Goal: Task Accomplishment & Management: Use online tool/utility

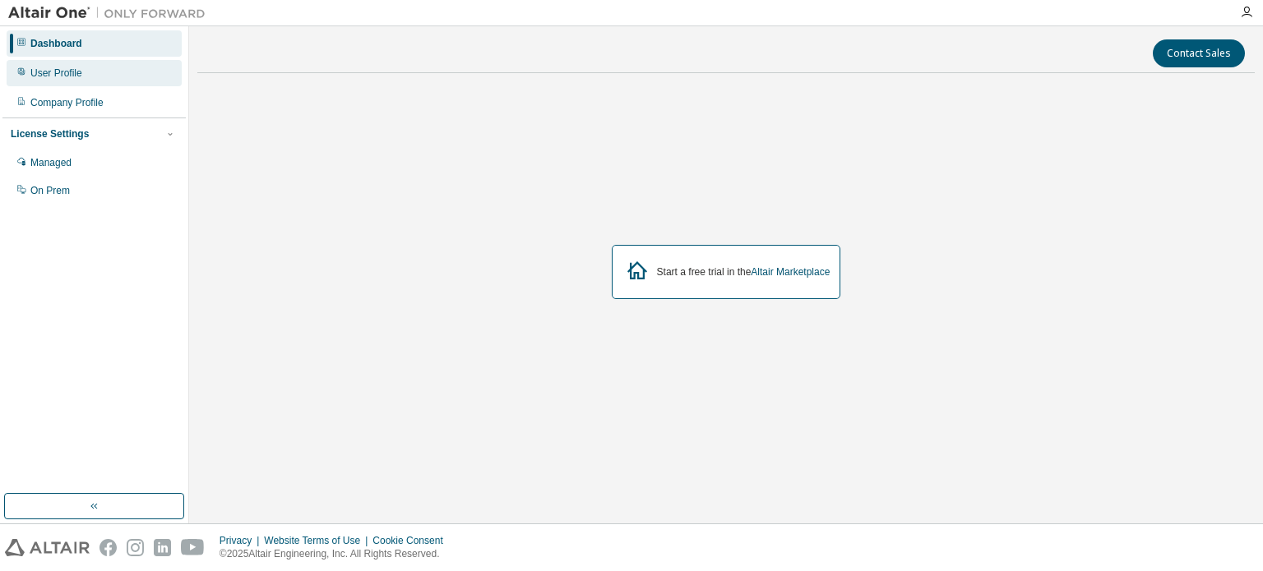
click at [72, 75] on div "User Profile" at bounding box center [56, 73] width 52 height 13
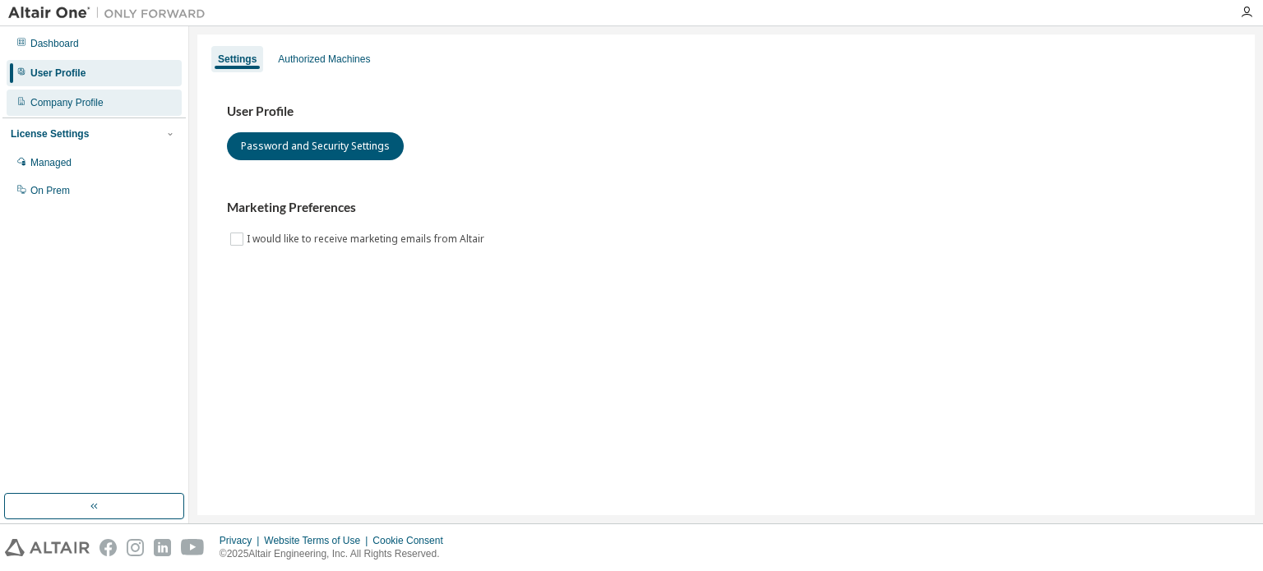
click at [53, 111] on div "Company Profile" at bounding box center [94, 103] width 175 height 26
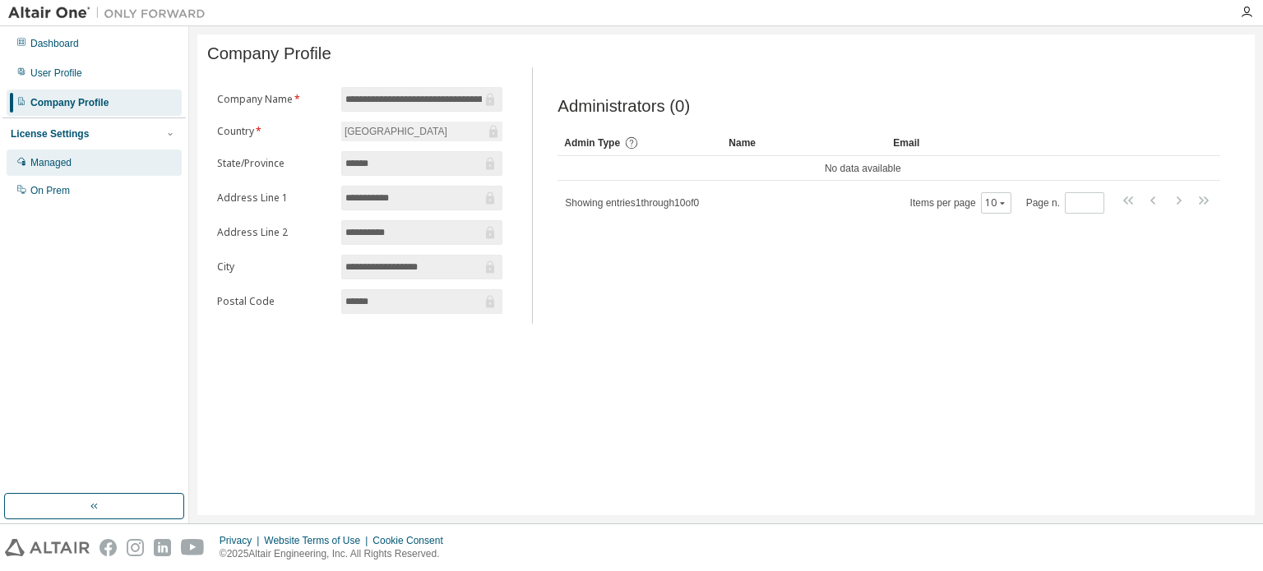
click at [48, 161] on div "Managed" at bounding box center [50, 162] width 41 height 13
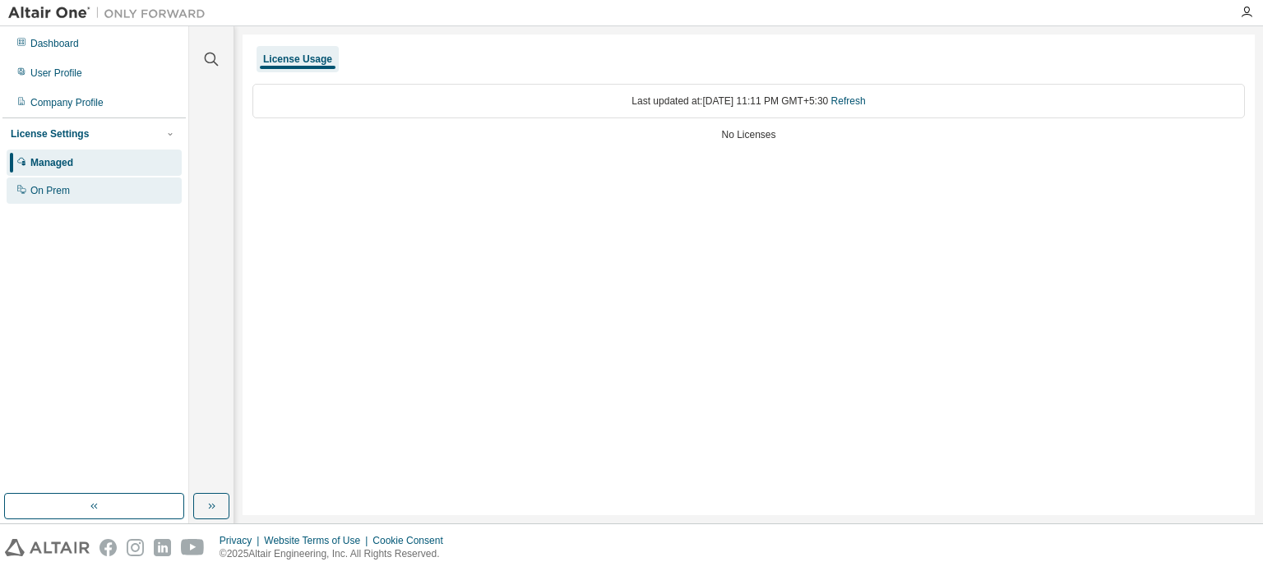
click at [30, 197] on div "On Prem" at bounding box center [94, 191] width 175 height 26
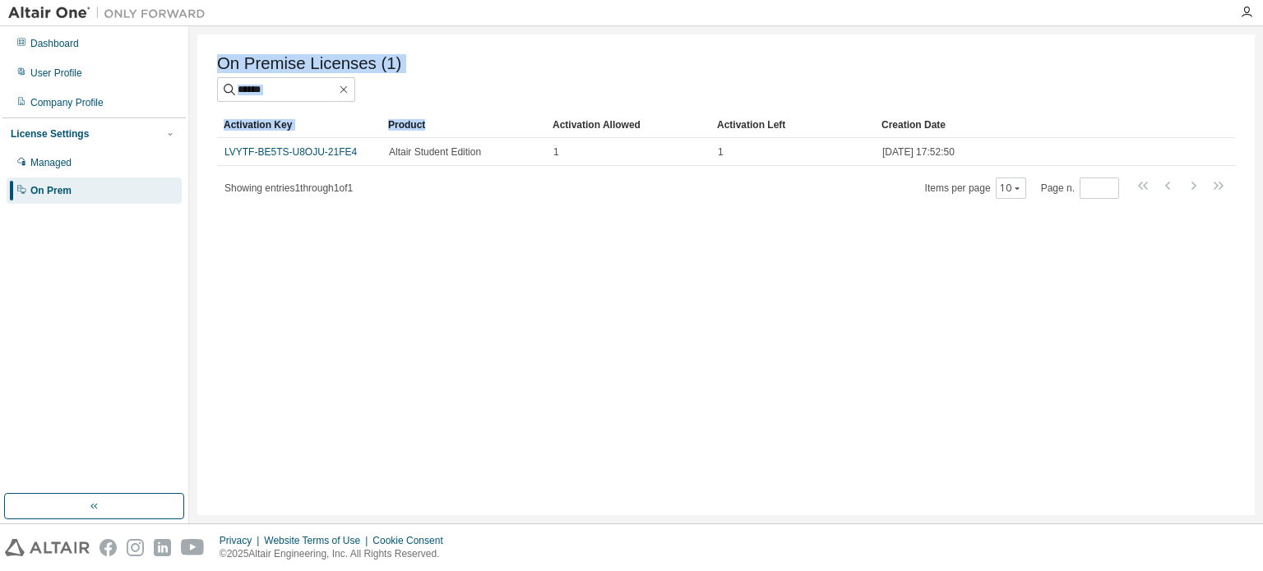
drag, startPoint x: 442, startPoint y: 135, endPoint x: 612, endPoint y: 203, distance: 182.6
click at [612, 203] on div "On Premise Licenses (1) Clear Load Save Save As Field Operator Value Select fil…" at bounding box center [725, 275] width 1057 height 481
click at [608, 173] on div "Activation Key Product Activation Allowed Activation Left Creation Date LVYTF-B…" at bounding box center [726, 156] width 1018 height 88
click at [1244, 16] on icon "button" at bounding box center [1246, 12] width 13 height 13
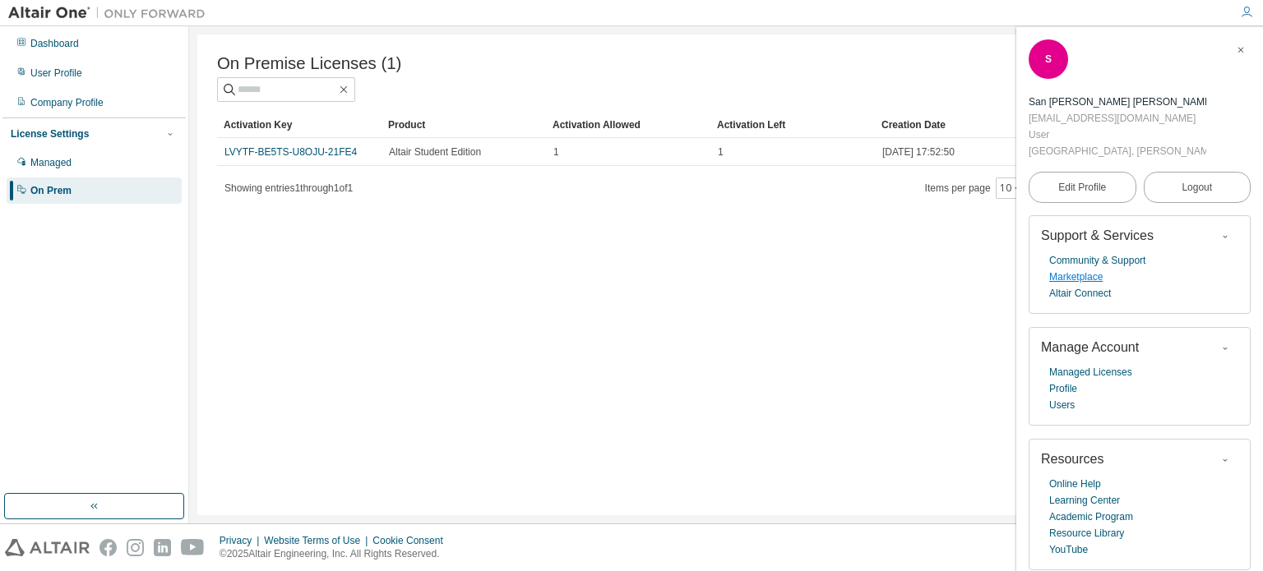
click at [1062, 272] on link "Marketplace" at bounding box center [1075, 277] width 53 height 16
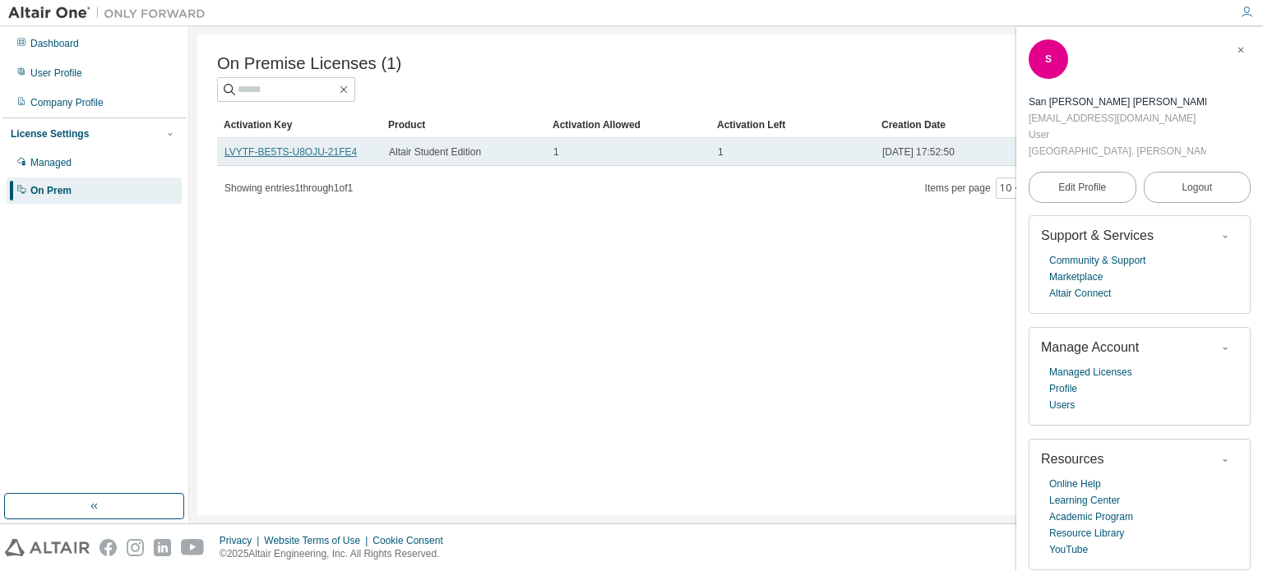
click at [224, 154] on link "LVYTF-BE5TS-U8OJU-21FE4" at bounding box center [290, 152] width 132 height 12
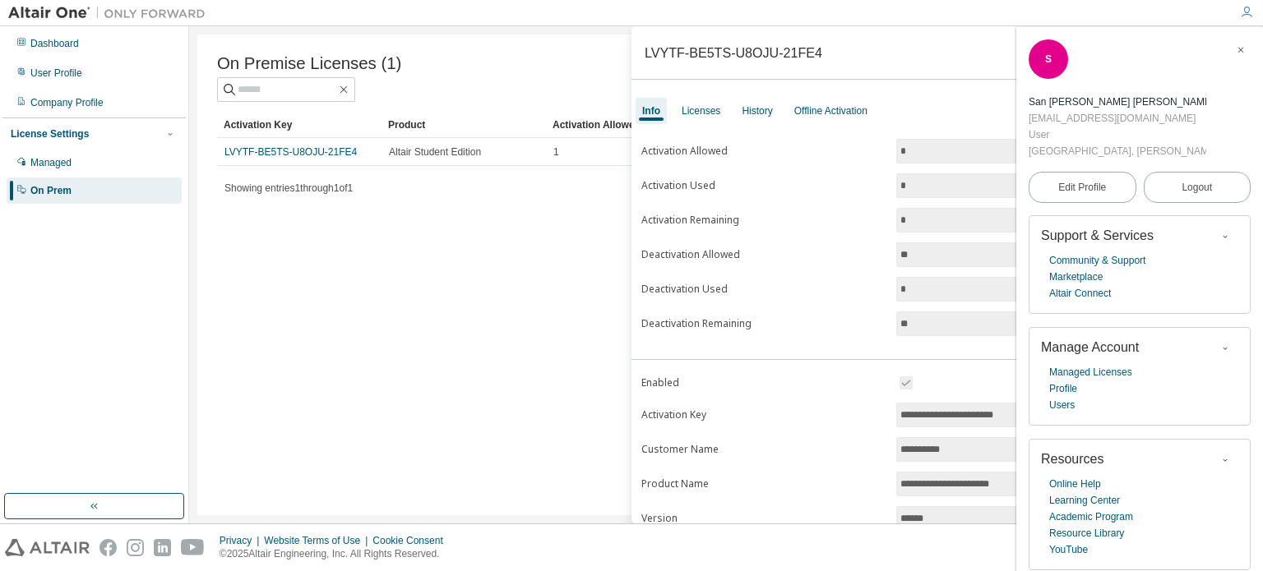
drag, startPoint x: 229, startPoint y: 154, endPoint x: 214, endPoint y: 166, distance: 19.9
click at [213, 166] on div "On Premise Licenses (1) Clear Load Save Save As Field Operator Value Select fil…" at bounding box center [725, 275] width 1057 height 481
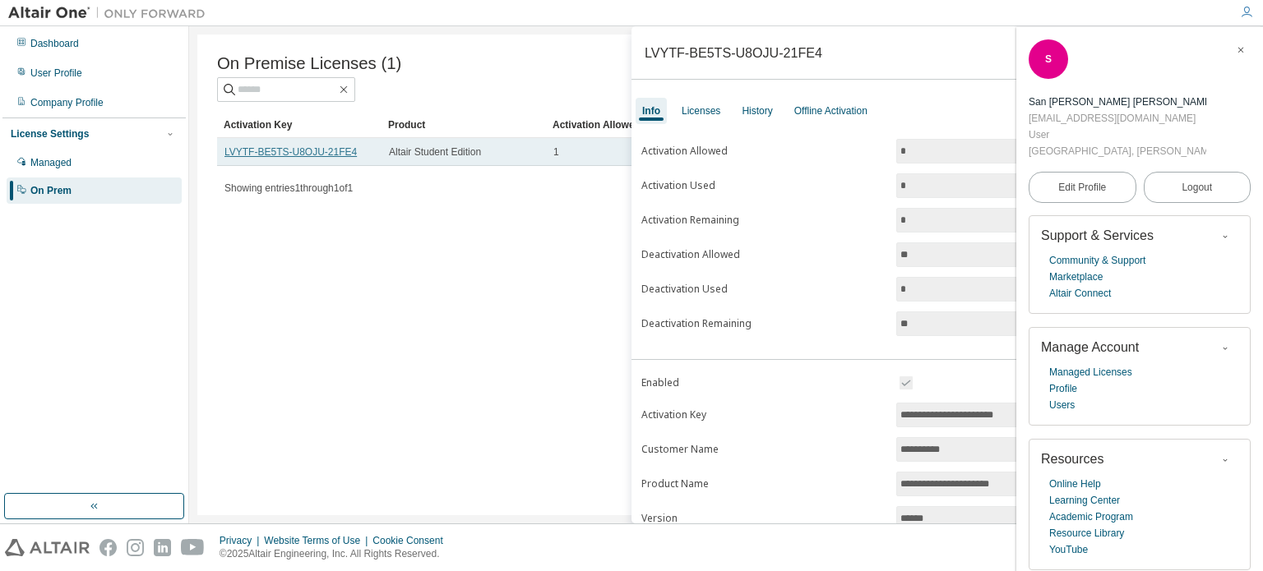
drag, startPoint x: 256, startPoint y: 153, endPoint x: 226, endPoint y: 155, distance: 30.5
click at [226, 155] on link "LVYTF-BE5TS-U8OJU-21FE4" at bounding box center [290, 152] width 132 height 12
drag, startPoint x: 226, startPoint y: 155, endPoint x: 353, endPoint y: 162, distance: 127.6
click at [353, 162] on td "LVYTF-BE5TS-U8OJU-21FE4" at bounding box center [299, 152] width 164 height 28
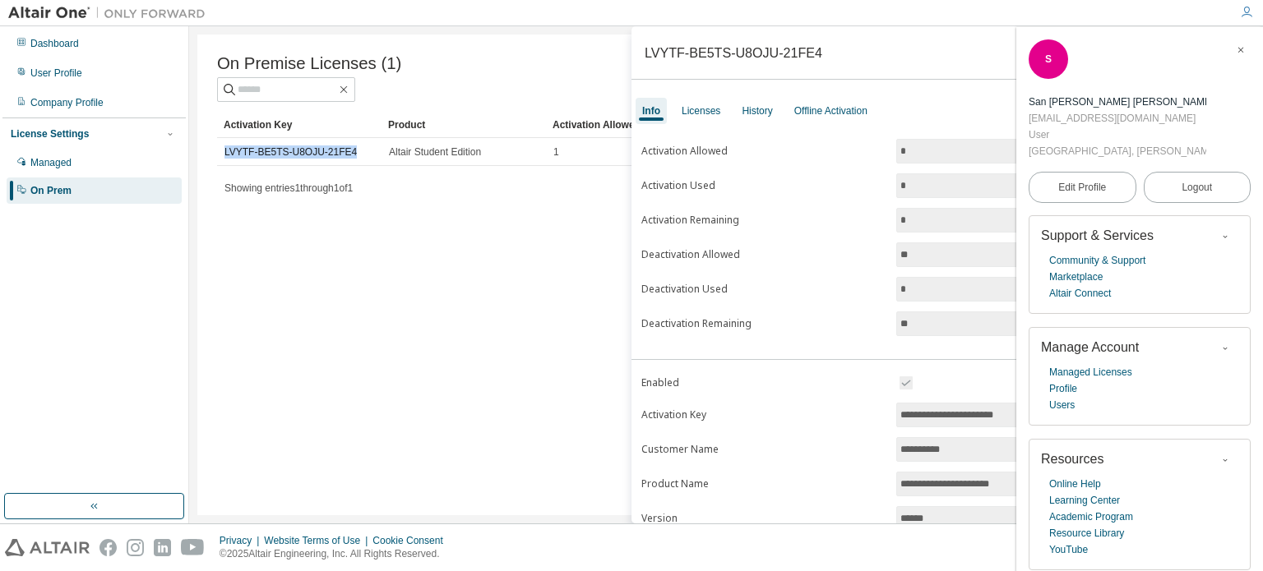
copy link "LVYTF-BE5TS-U8OJU-21FE4"
